Goal: Task Accomplishment & Management: Use online tool/utility

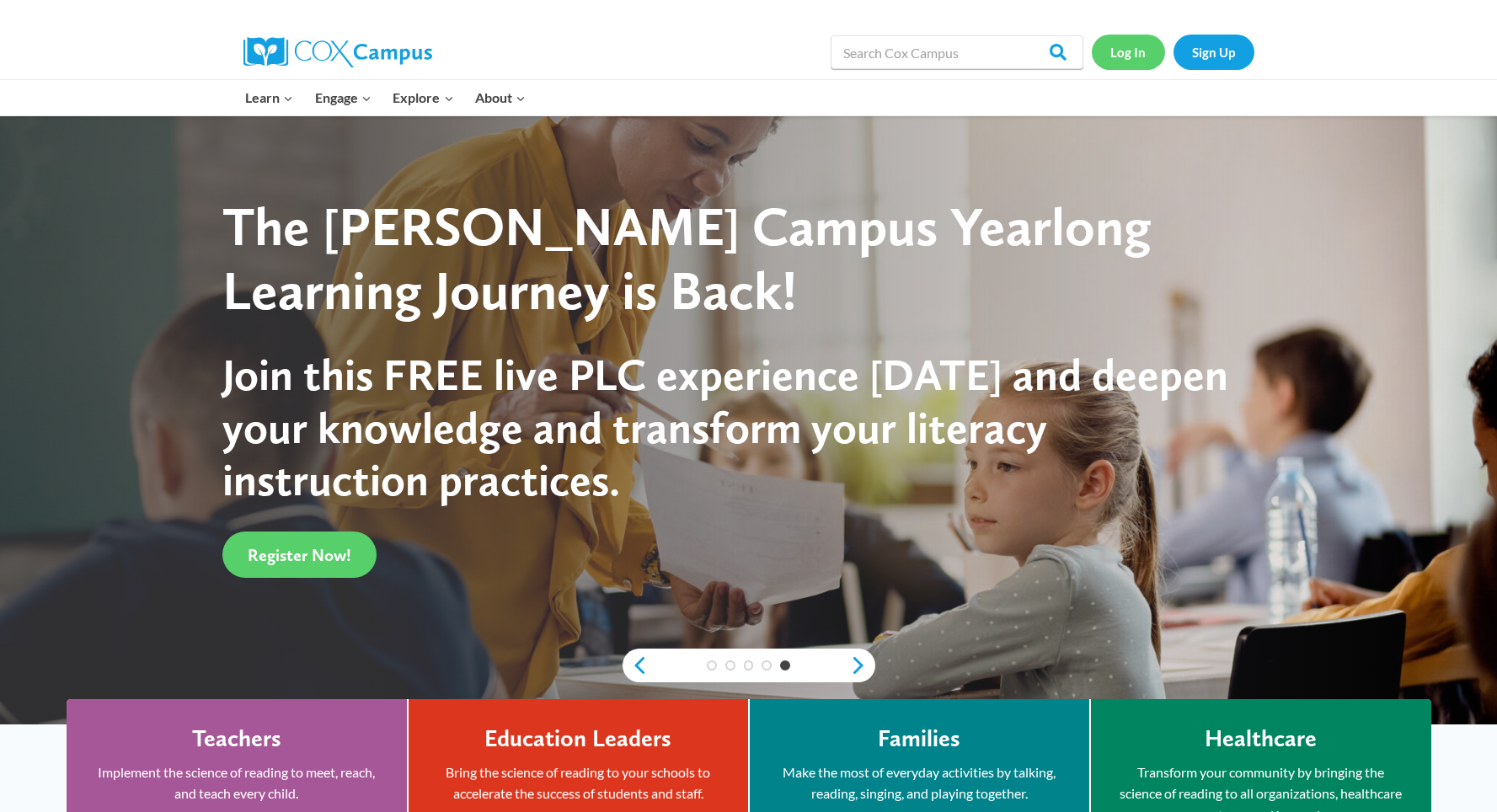
click at [1132, 54] on link "Log In" at bounding box center [1128, 52] width 73 height 34
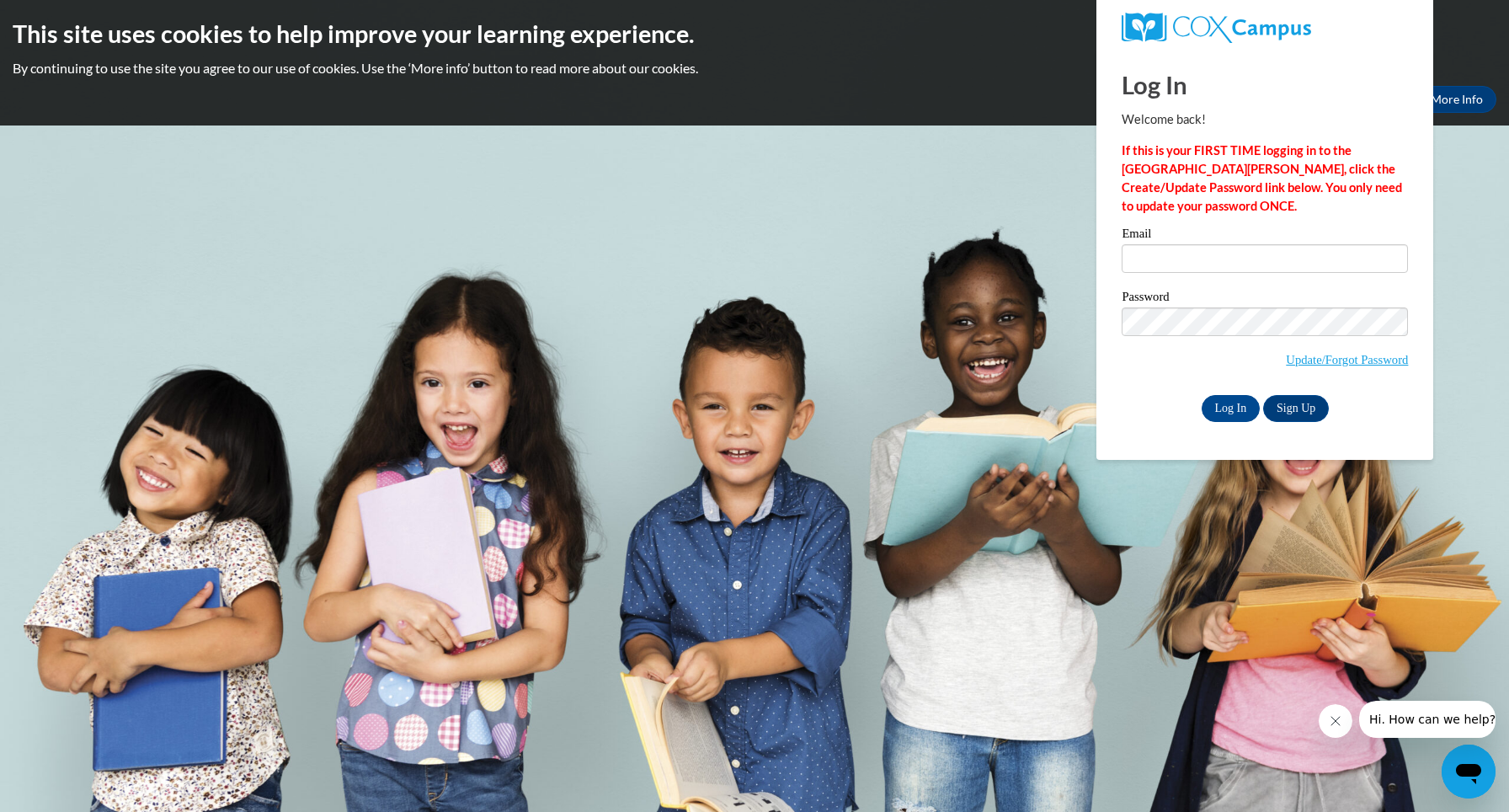
click at [1214, 240] on label "Email" at bounding box center [1265, 236] width 286 height 17
click at [1214, 244] on input "Email" at bounding box center [1265, 258] width 286 height 28
click at [1218, 256] on input "Email" at bounding box center [1265, 258] width 286 height 28
type input "goeldic@ripon.k12.wi.us"
click at [1230, 405] on input "Log In" at bounding box center [1231, 408] width 59 height 27
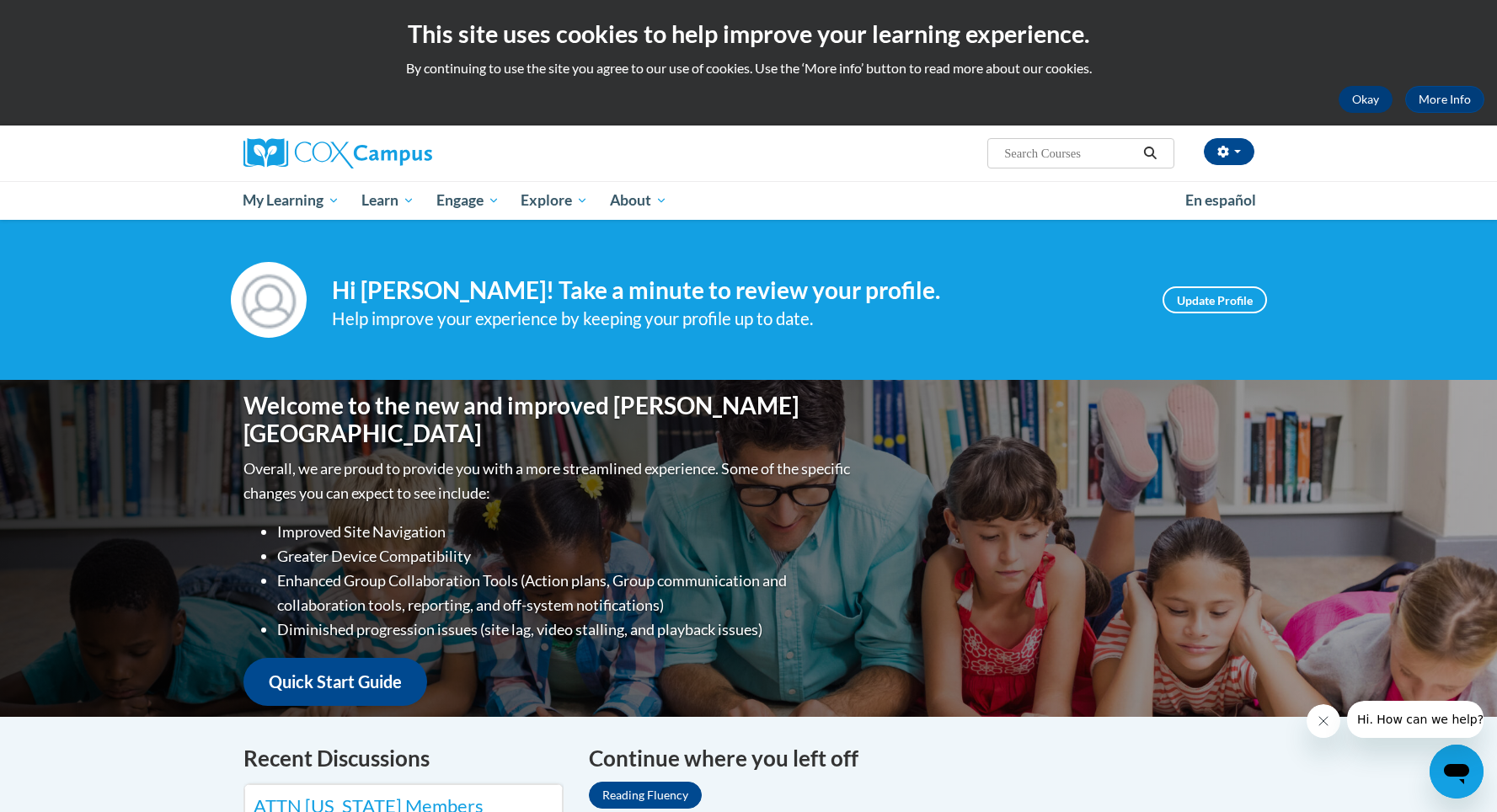
click at [1347, 92] on button "Okay" at bounding box center [1365, 99] width 54 height 27
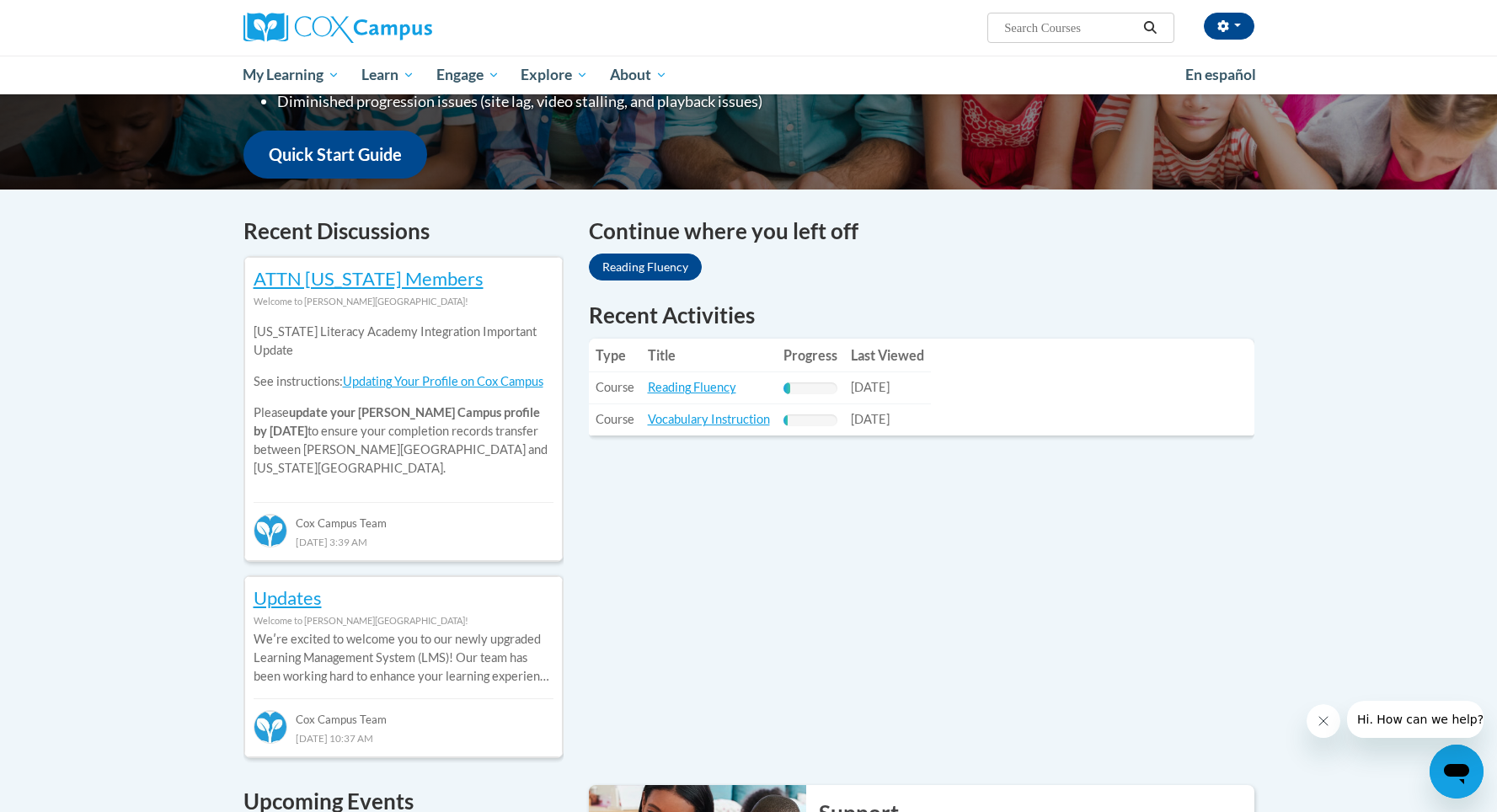
scroll to position [456, 0]
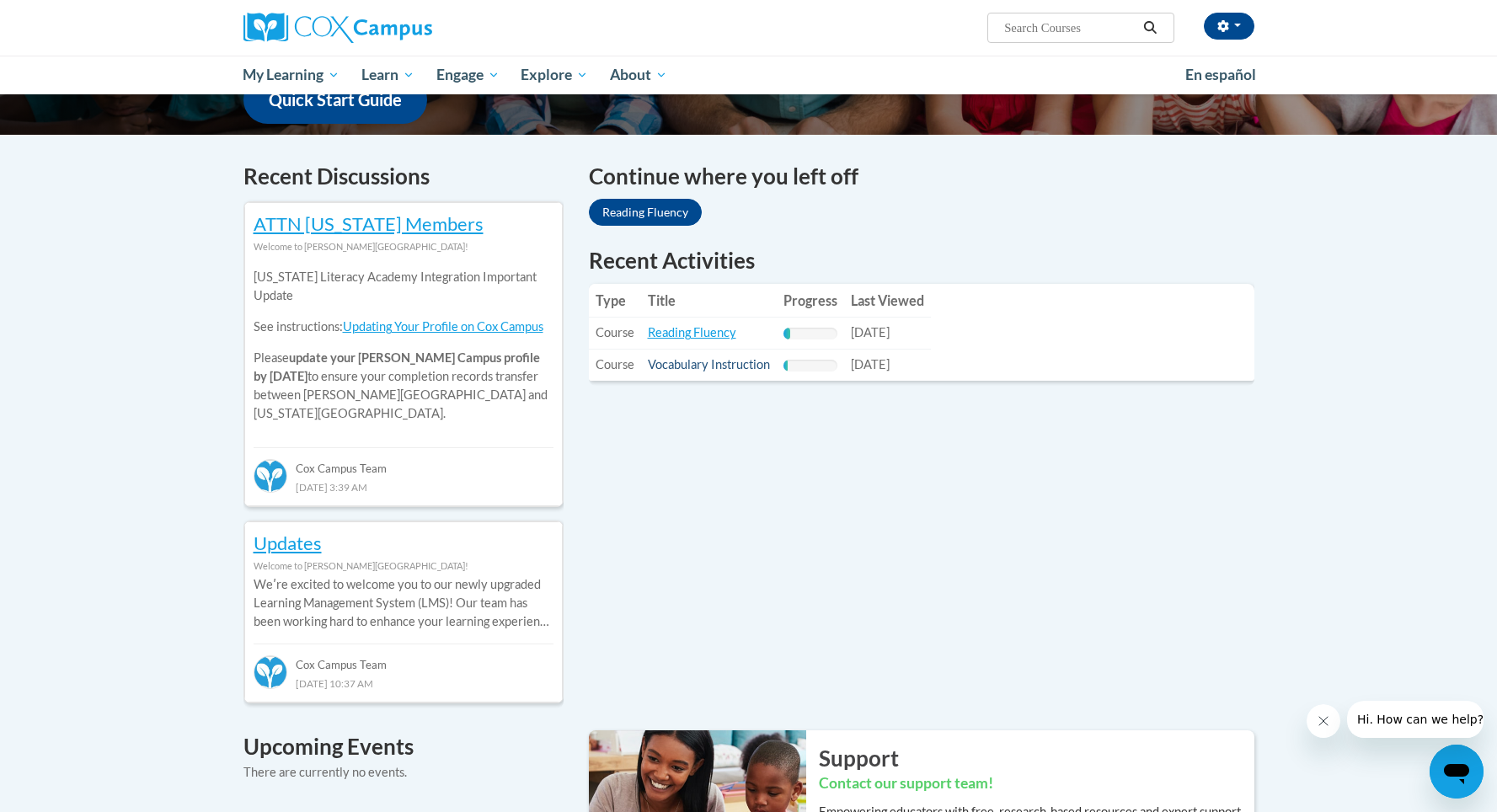
click at [740, 358] on link "Vocabulary Instruction" at bounding box center [709, 364] width 122 height 15
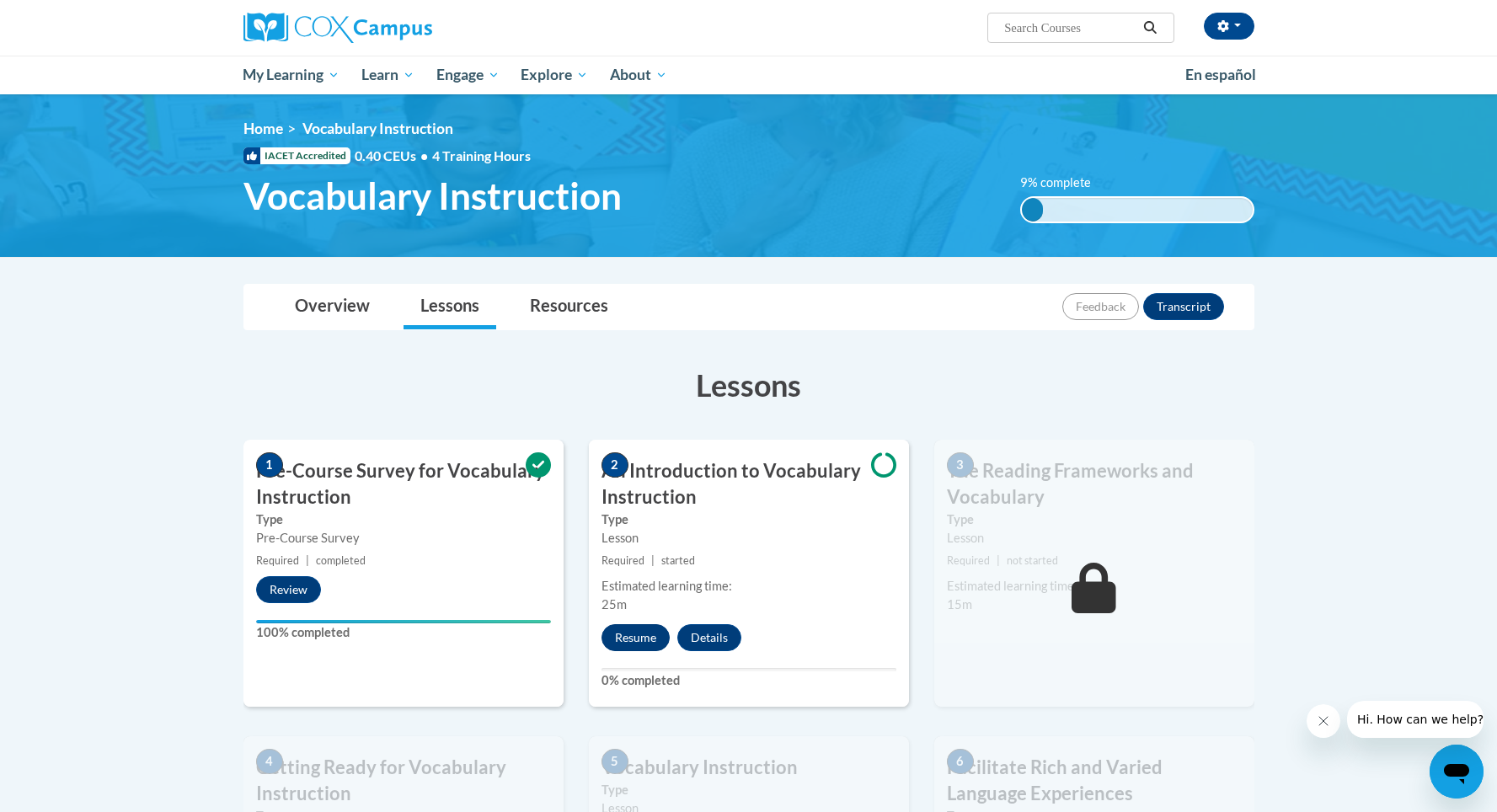
click at [650, 638] on button "Resume" at bounding box center [635, 637] width 68 height 27
